Goal: Task Accomplishment & Management: Use online tool/utility

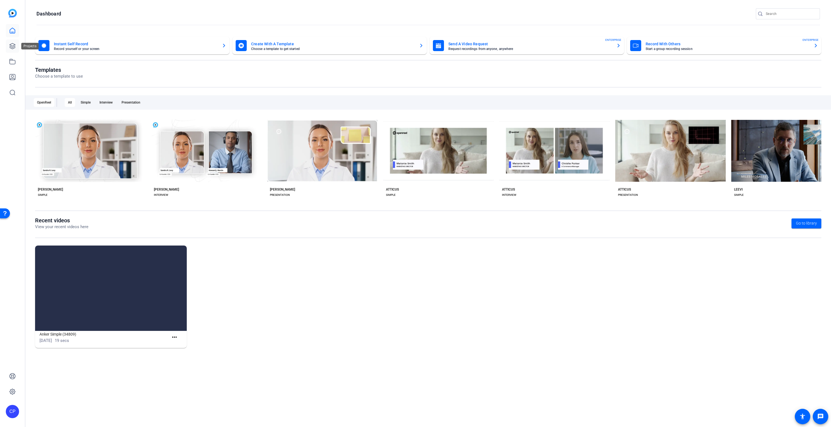
click at [14, 47] on icon at bounding box center [12, 46] width 7 height 7
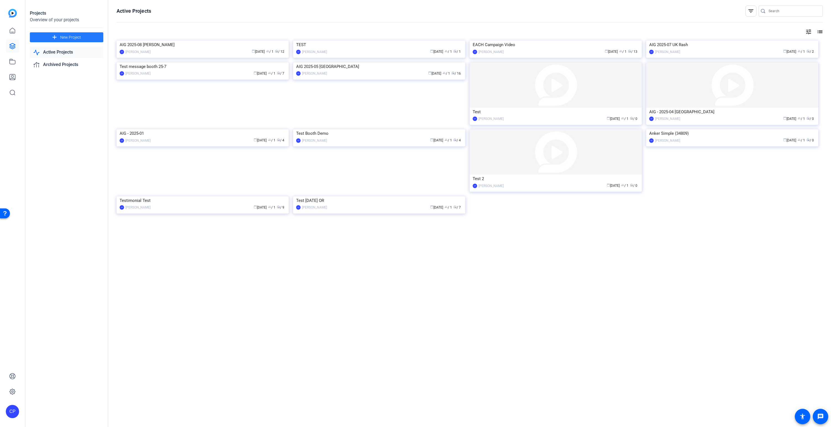
click at [69, 38] on span "New Project" at bounding box center [70, 38] width 21 height 6
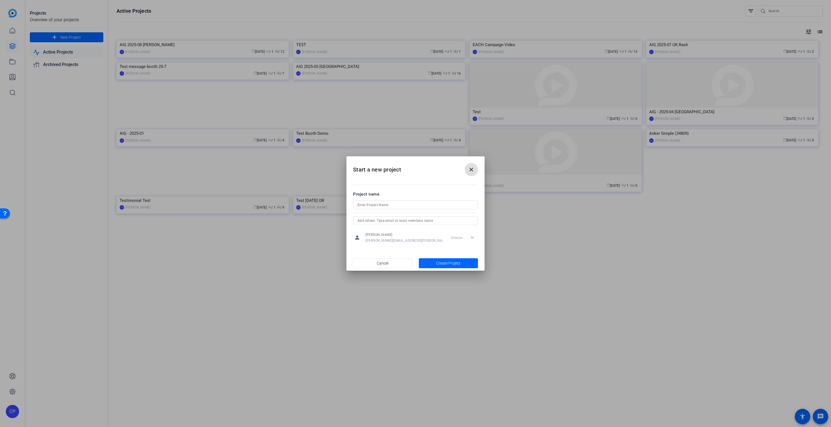
click at [388, 206] on input at bounding box center [416, 205] width 116 height 7
click at [379, 206] on input "AIG-[PERSON_NAME]" at bounding box center [416, 205] width 116 height 7
drag, startPoint x: 393, startPoint y: 204, endPoint x: 350, endPoint y: 203, distance: 43.7
click at [350, 202] on mat-dialog-content "Project name AIG-[PERSON_NAME] person [PERSON_NAME] [PERSON_NAME][EMAIL_ADDRESS…" at bounding box center [416, 217] width 138 height 77
type input "AIG-[PERSON_NAME]"
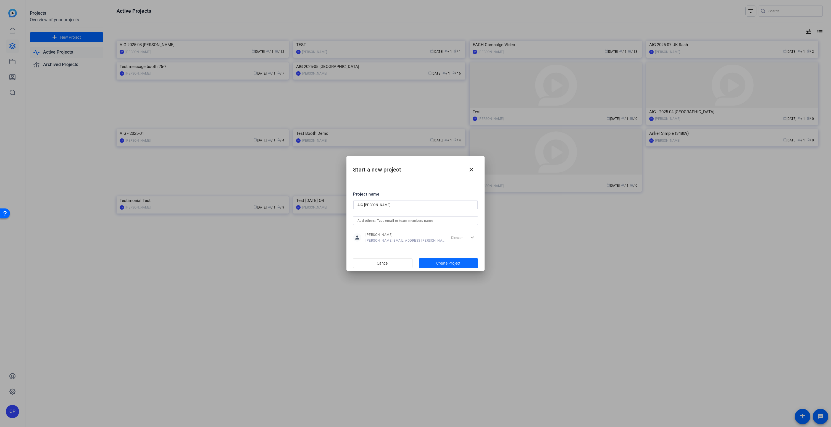
click at [454, 262] on span "Create Project" at bounding box center [448, 264] width 24 height 6
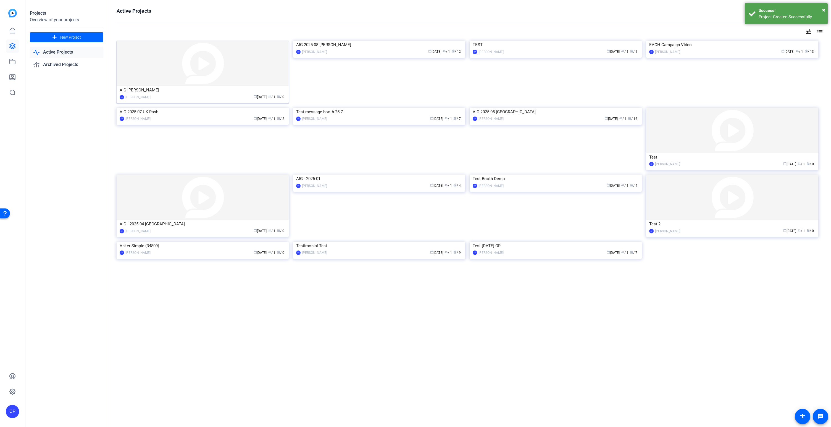
click at [214, 80] on img at bounding box center [203, 63] width 172 height 45
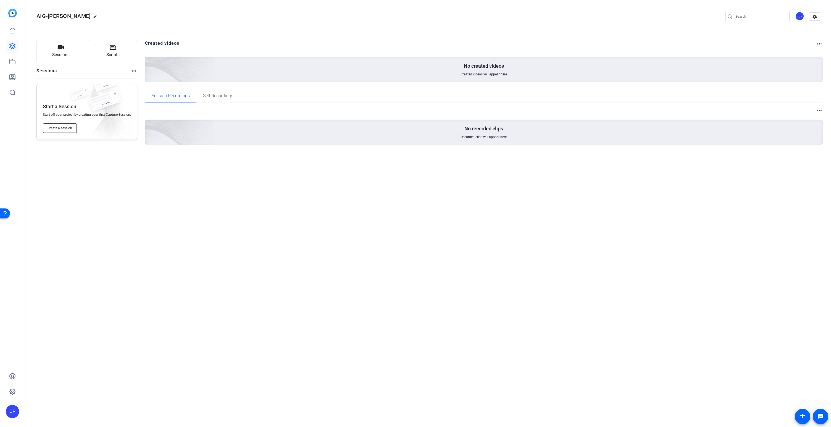
click at [64, 126] on span "Create a session" at bounding box center [60, 128] width 25 height 4
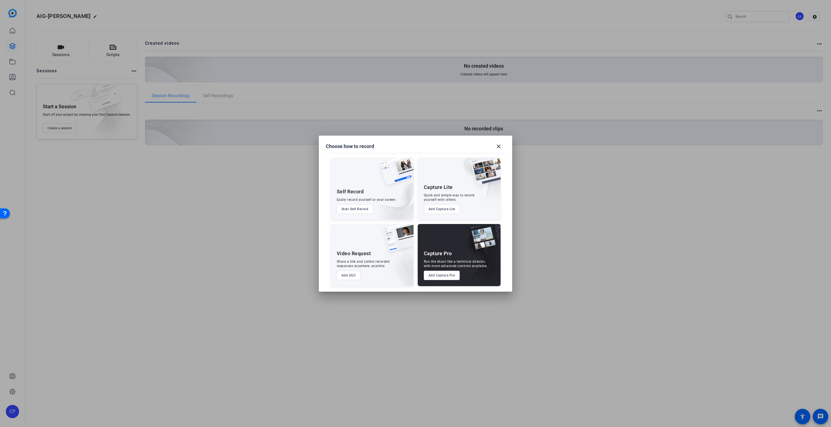
click at [443, 276] on button "Add Capture Pro" at bounding box center [442, 275] width 36 height 9
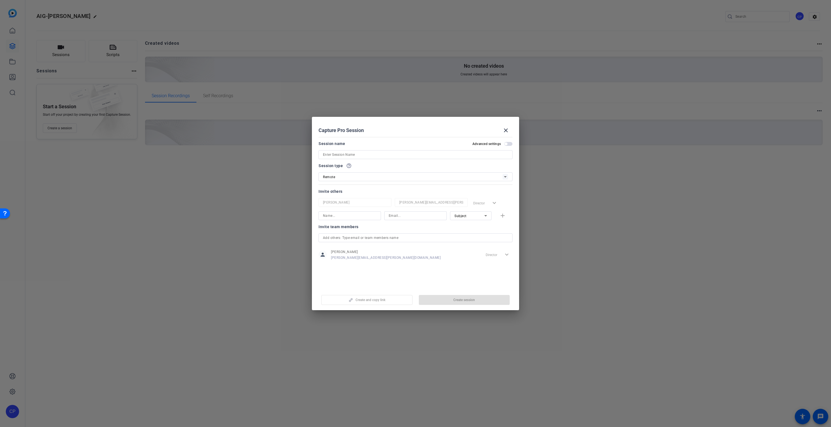
click at [370, 154] on input at bounding box center [415, 154] width 185 height 7
paste input "AIG-[PERSON_NAME]"
type input "AIG-[PERSON_NAME]"
click at [343, 216] on input at bounding box center [350, 215] width 54 height 7
type input "[PERSON_NAME]"
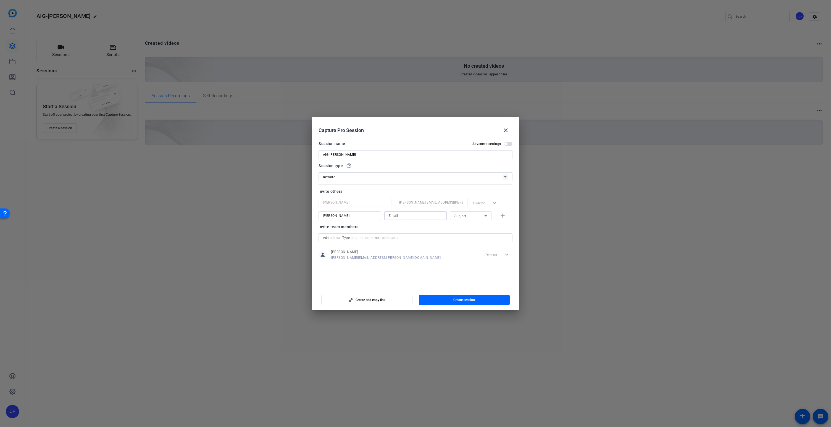
paste input "[PERSON_NAME][EMAIL_ADDRESS][DOMAIN_NAME]"
type input "[PERSON_NAME][EMAIL_ADDRESS][DOMAIN_NAME]"
click at [501, 216] on mat-icon "add" at bounding box center [502, 215] width 7 height 7
click at [340, 230] on input at bounding box center [350, 229] width 54 height 7
type input "[PERSON_NAME]"
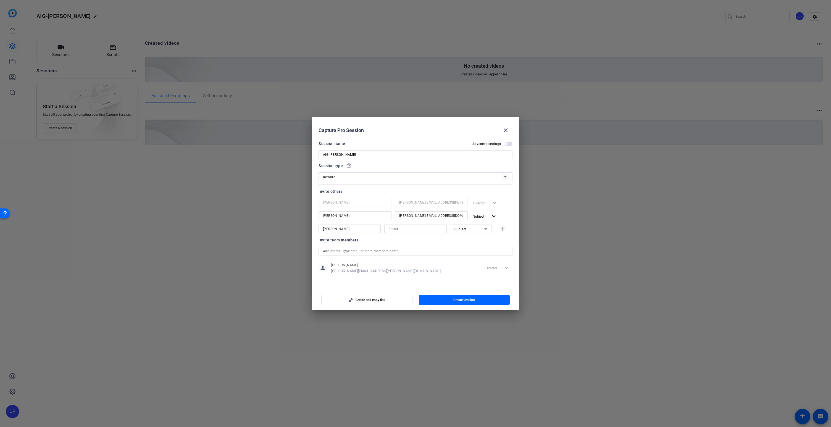
click at [418, 231] on input at bounding box center [416, 229] width 54 height 7
paste input "[PERSON_NAME][EMAIL_ADDRESS][PERSON_NAME][DOMAIN_NAME]"
type input "[PERSON_NAME][EMAIL_ADDRESS][PERSON_NAME][DOMAIN_NAME]"
click at [474, 230] on div "Subject" at bounding box center [470, 229] width 30 height 7
click at [471, 242] on span "Collaborator" at bounding box center [465, 240] width 20 height 7
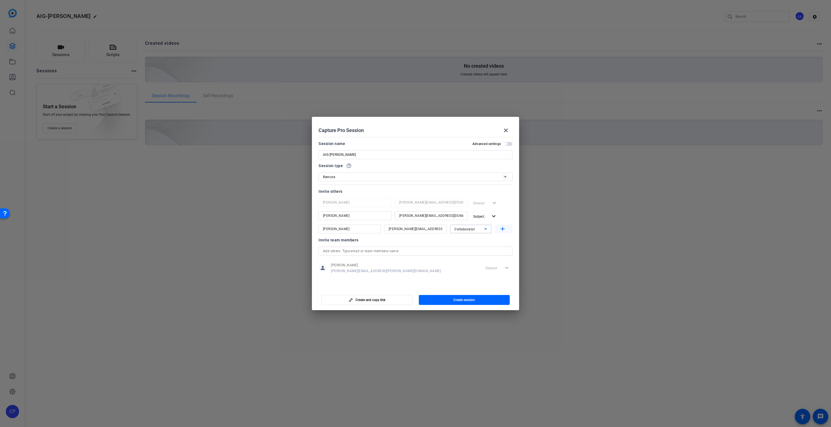
click at [503, 229] on mat-icon "add" at bounding box center [502, 229] width 7 height 7
click at [391, 154] on input "AIG-[PERSON_NAME]" at bounding box center [415, 154] width 185 height 7
type input "AIG-[PERSON_NAME]"
click at [479, 301] on span "button" at bounding box center [464, 299] width 91 height 13
